Goal: Information Seeking & Learning: Find specific fact

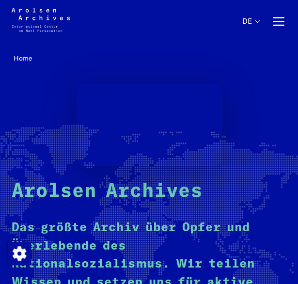
drag, startPoint x: 246, startPoint y: 111, endPoint x: 273, endPoint y: -33, distance: 147.1
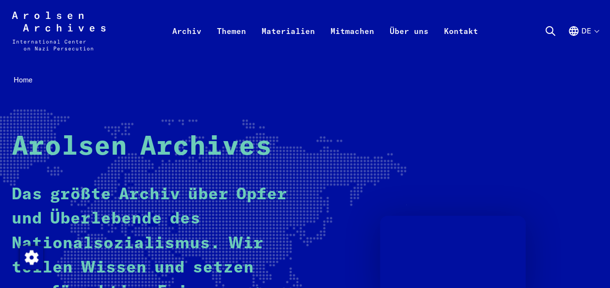
click at [298, 31] on icon at bounding box center [550, 31] width 12 height 12
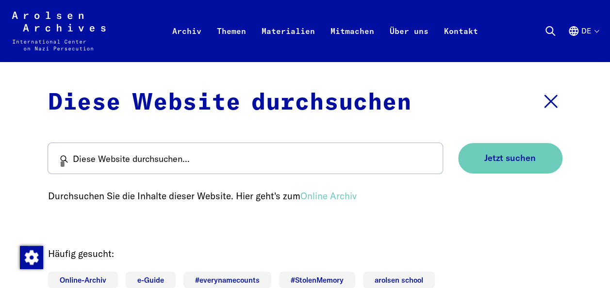
click at [298, 139] on form "Diese Website durchsuchen... Jetzt suchen" at bounding box center [305, 147] width 514 height 54
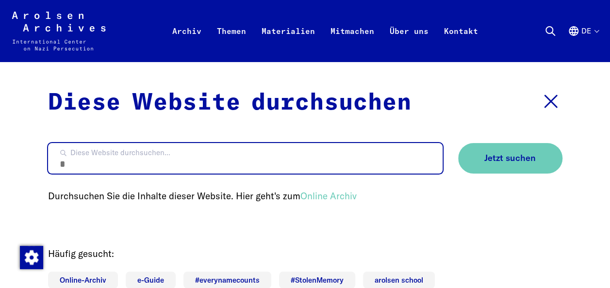
click at [275, 174] on input "Diese Website durchsuchen..." at bounding box center [245, 158] width 395 height 31
type input "**********"
click at [298, 143] on button "Jetzt suchen" at bounding box center [510, 158] width 104 height 31
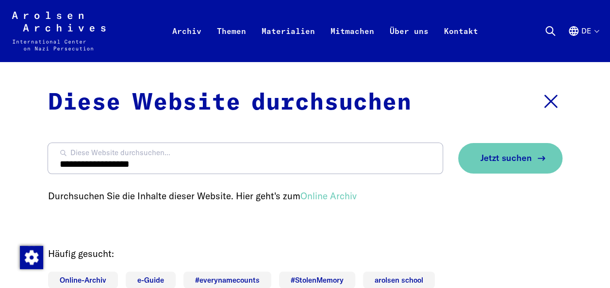
click at [298, 149] on button "Jetzt suchen" at bounding box center [510, 158] width 104 height 31
